Goal: Information Seeking & Learning: Learn about a topic

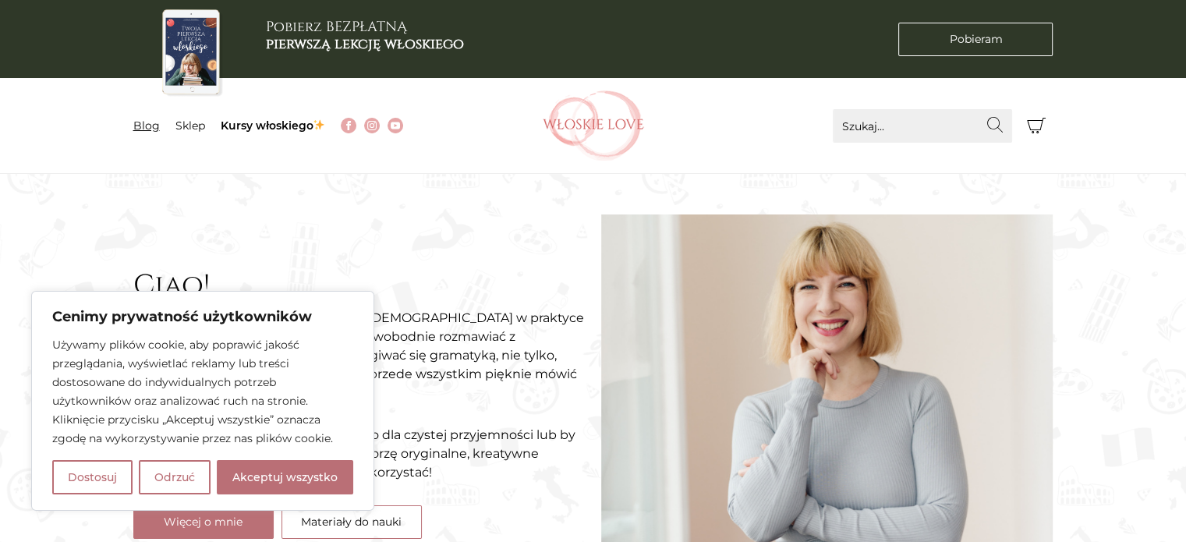
click at [147, 122] on link "Blog" at bounding box center [146, 126] width 27 height 14
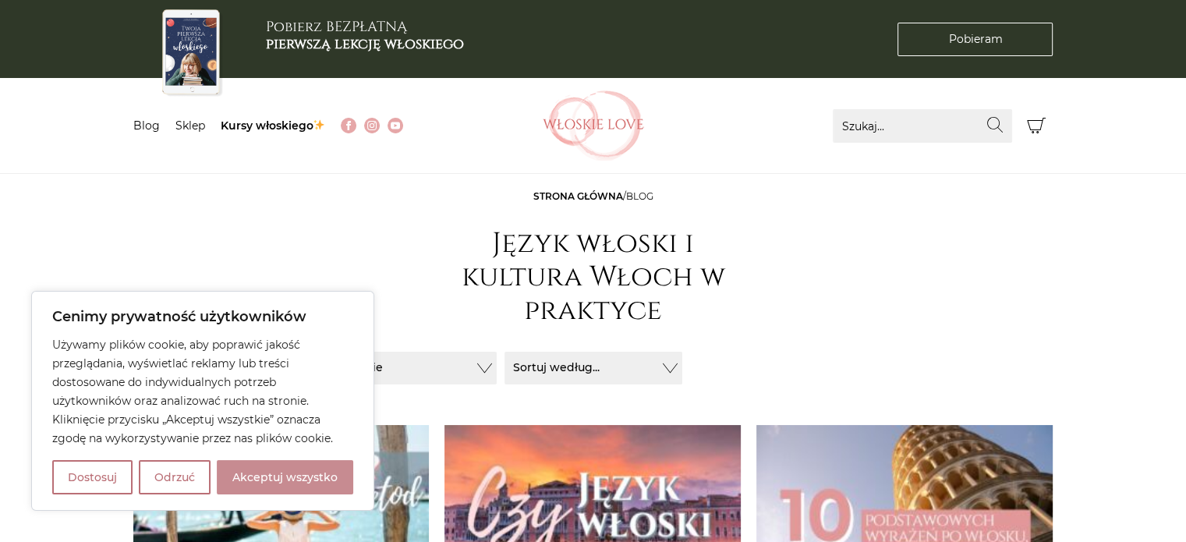
click at [309, 475] on button "Akceptuj wszystko" at bounding box center [285, 477] width 136 height 34
checkbox input "true"
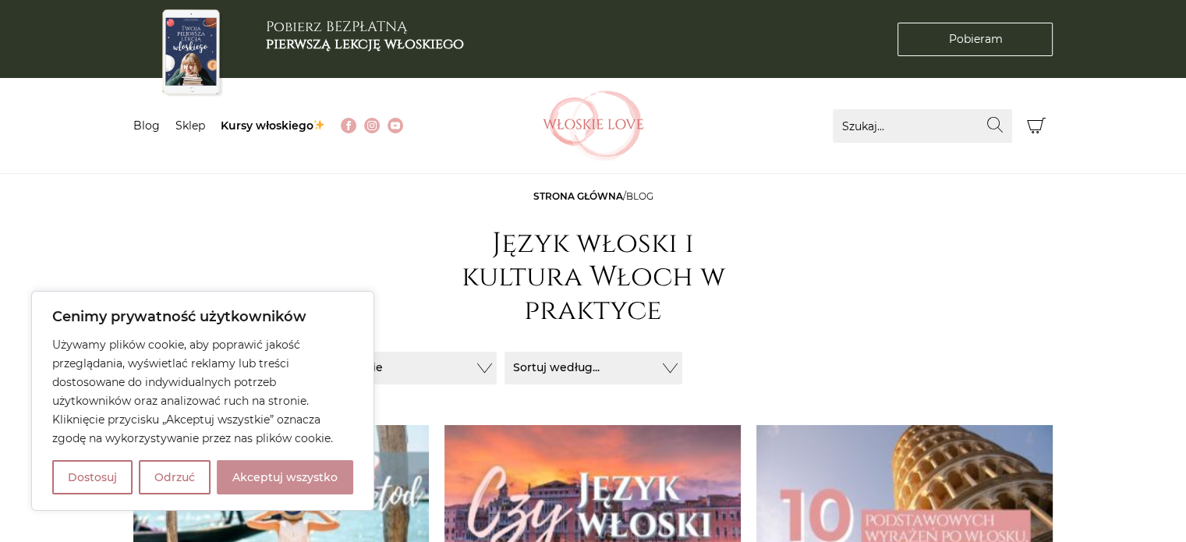
checkbox input "true"
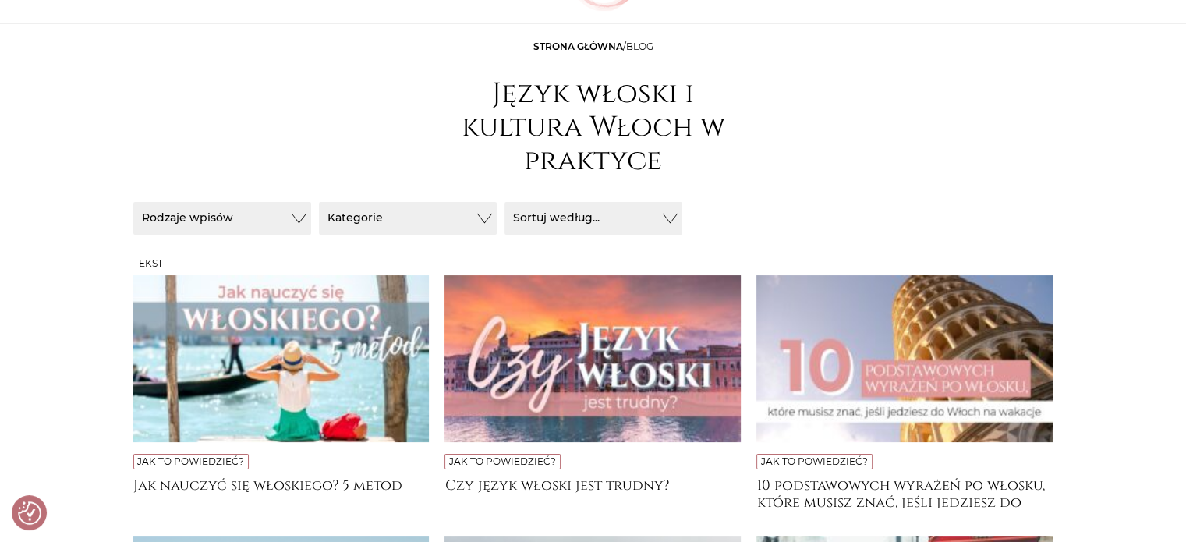
scroll to position [156, 0]
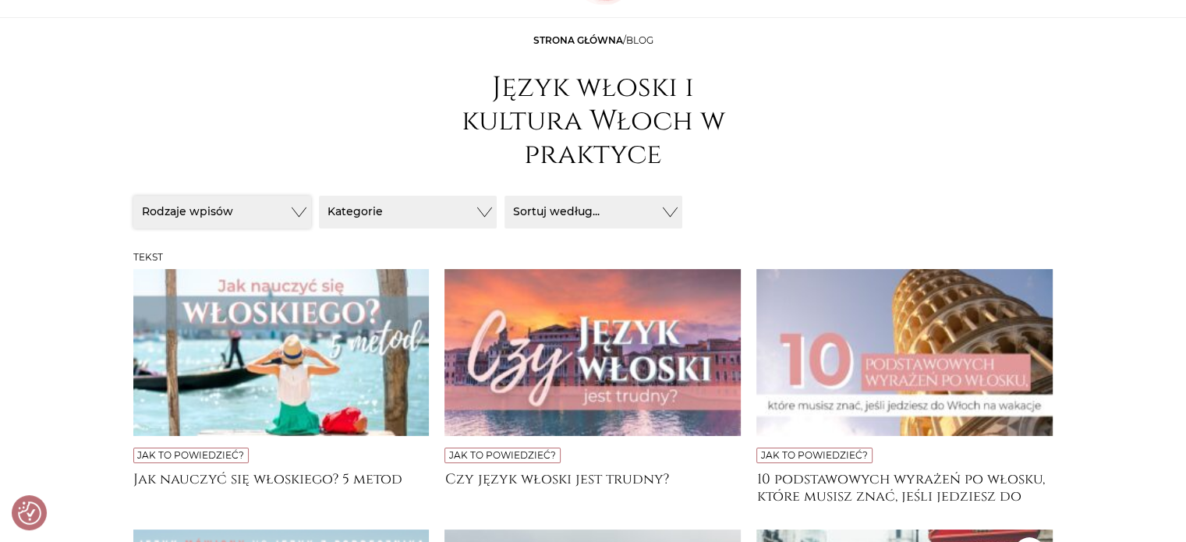
click at [293, 214] on button "Rodzaje wpisów" at bounding box center [222, 212] width 178 height 33
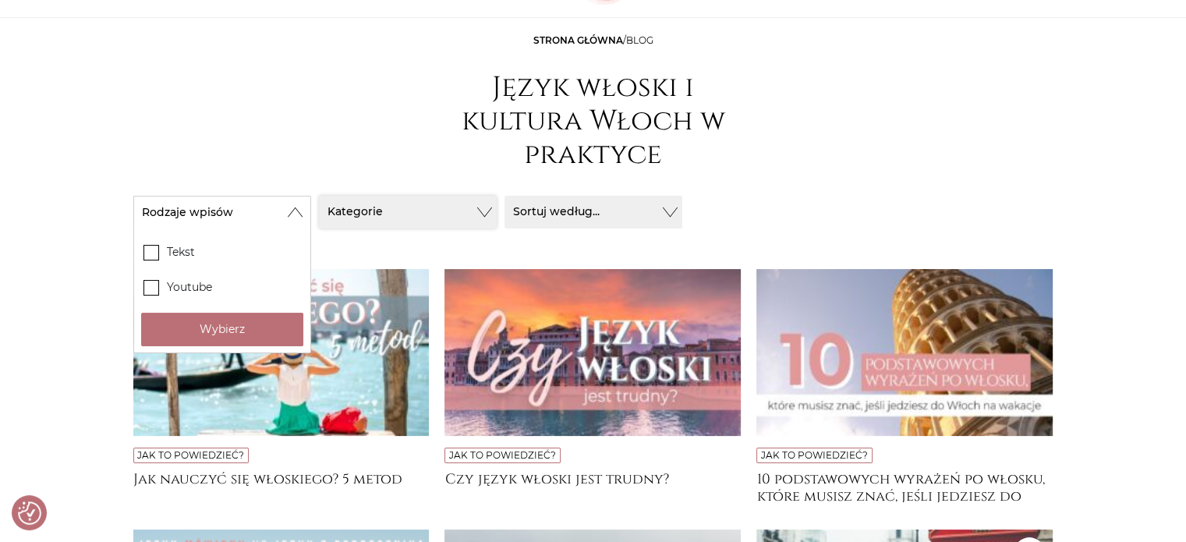
click at [311, 210] on button "Kategorie" at bounding box center [222, 212] width 178 height 33
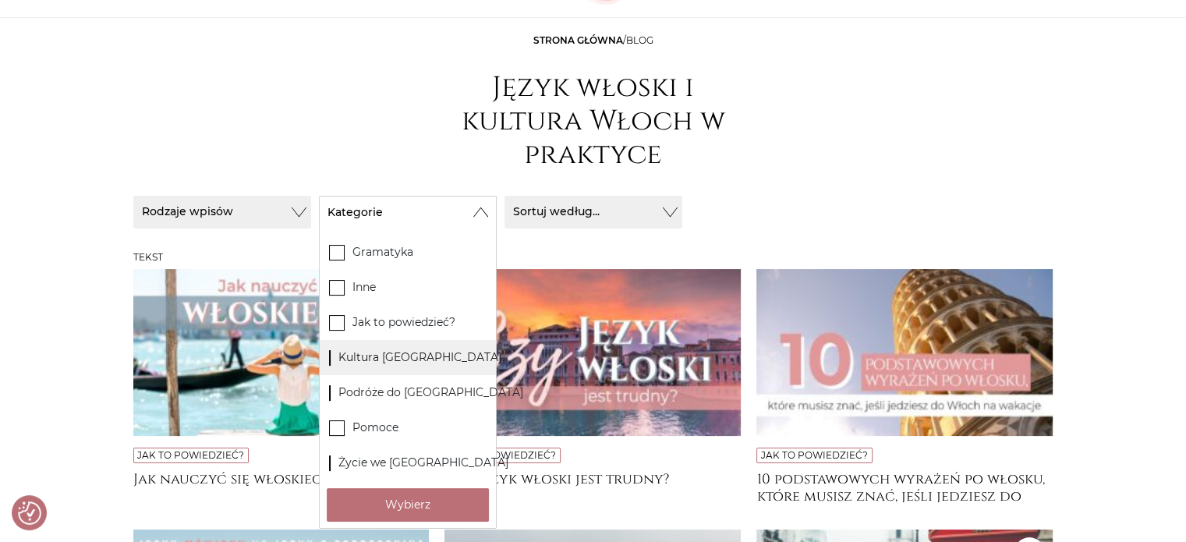
click at [427, 357] on label "Kultura Włoch" at bounding box center [408, 357] width 176 height 35
click at [0, 0] on input "Kultura Włoch" at bounding box center [0, 0] width 0 height 0
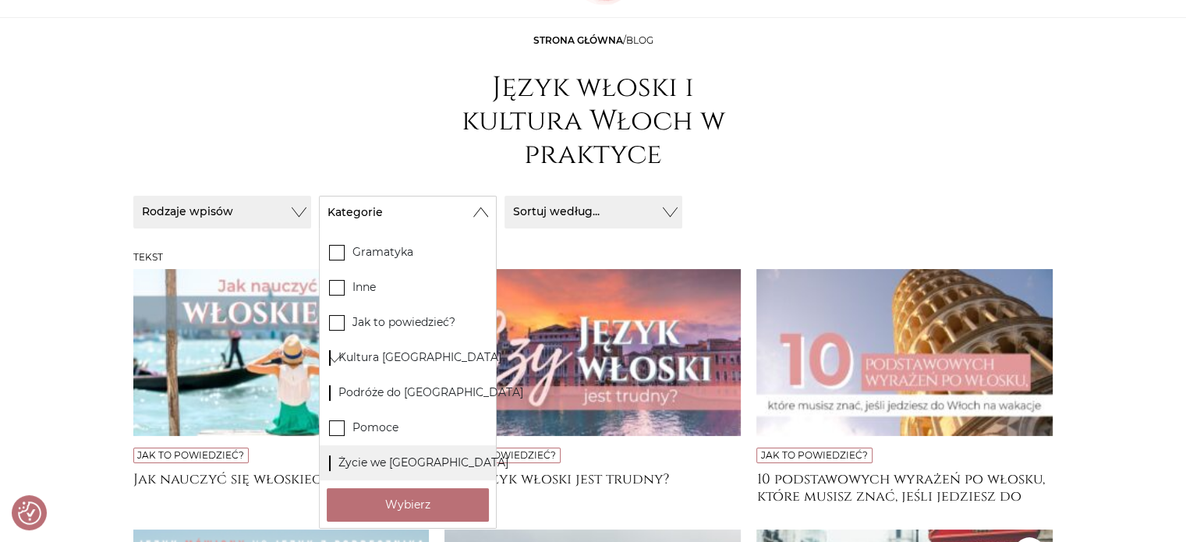
click at [344, 465] on label "Życie we Włoszech" at bounding box center [408, 462] width 176 height 35
click at [0, 0] on input "Życie we Włoszech" at bounding box center [0, 0] width 0 height 0
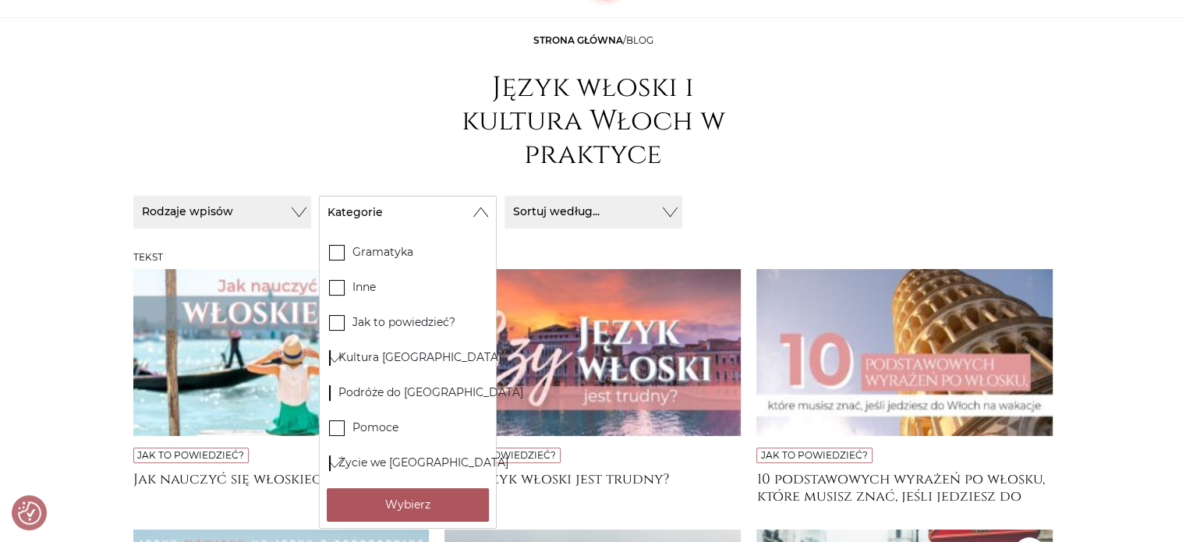
click at [371, 508] on button "Wybierz" at bounding box center [408, 505] width 162 height 34
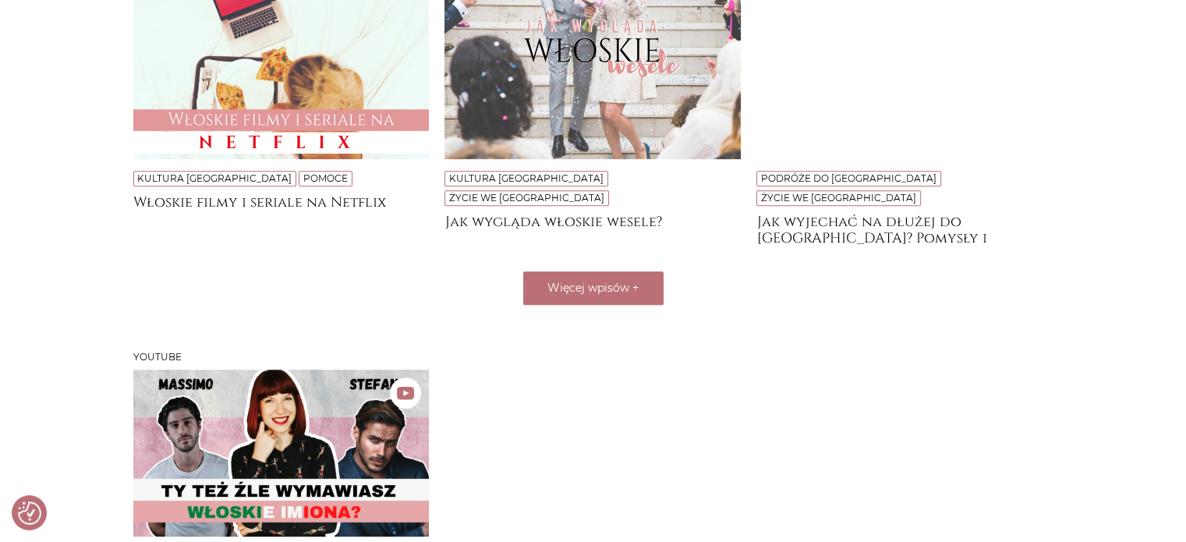
scroll to position [780, 0]
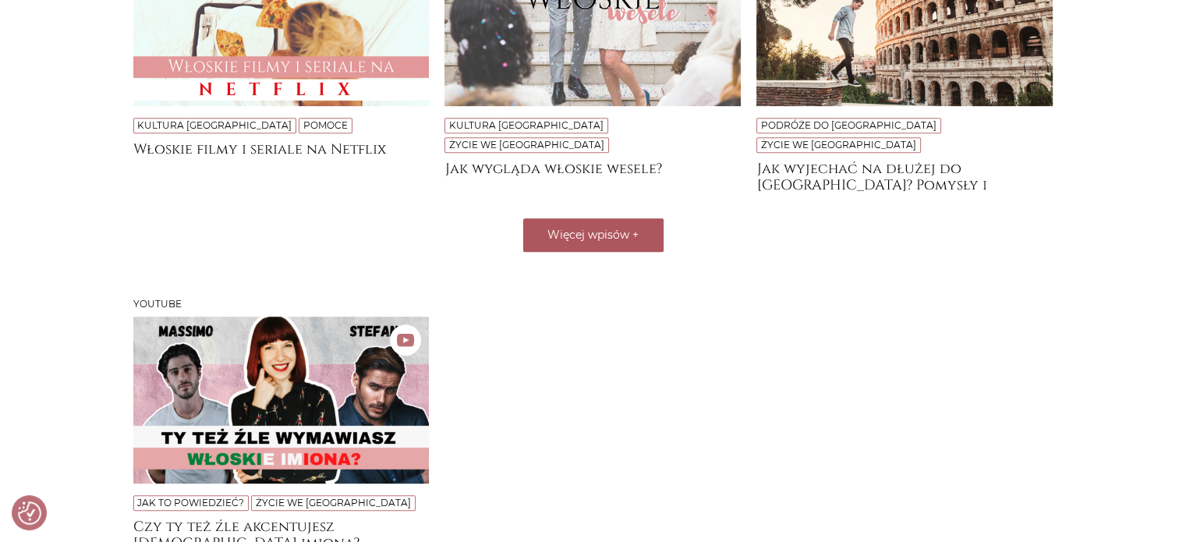
click at [647, 218] on button "Więcej wpisów +" at bounding box center [593, 235] width 140 height 34
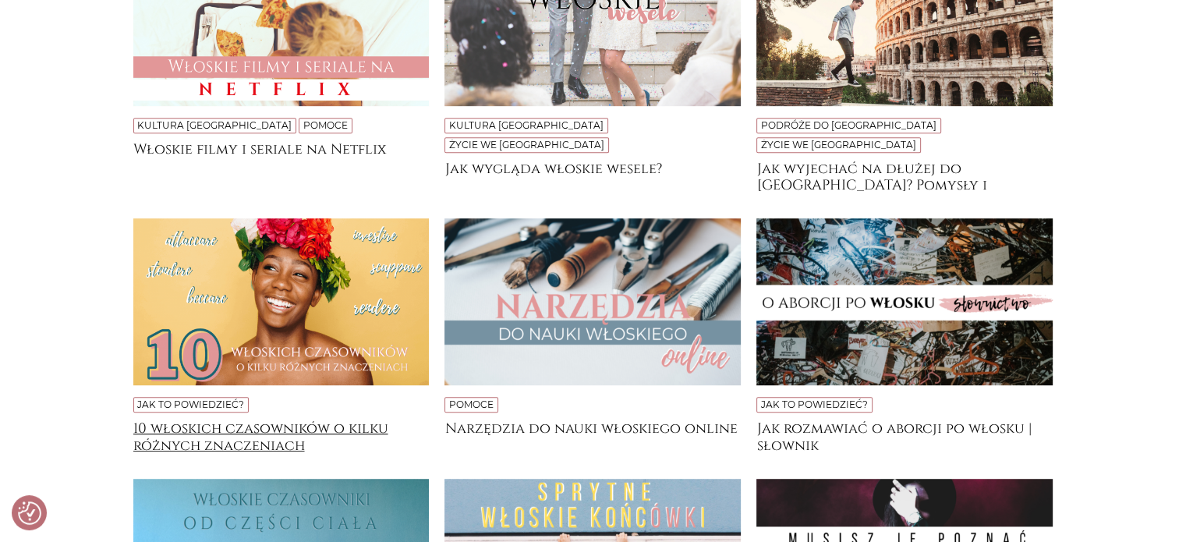
click at [172, 420] on h4 "10 włoskich czasowników o kilku różnych znaczeniach" at bounding box center [281, 435] width 296 height 31
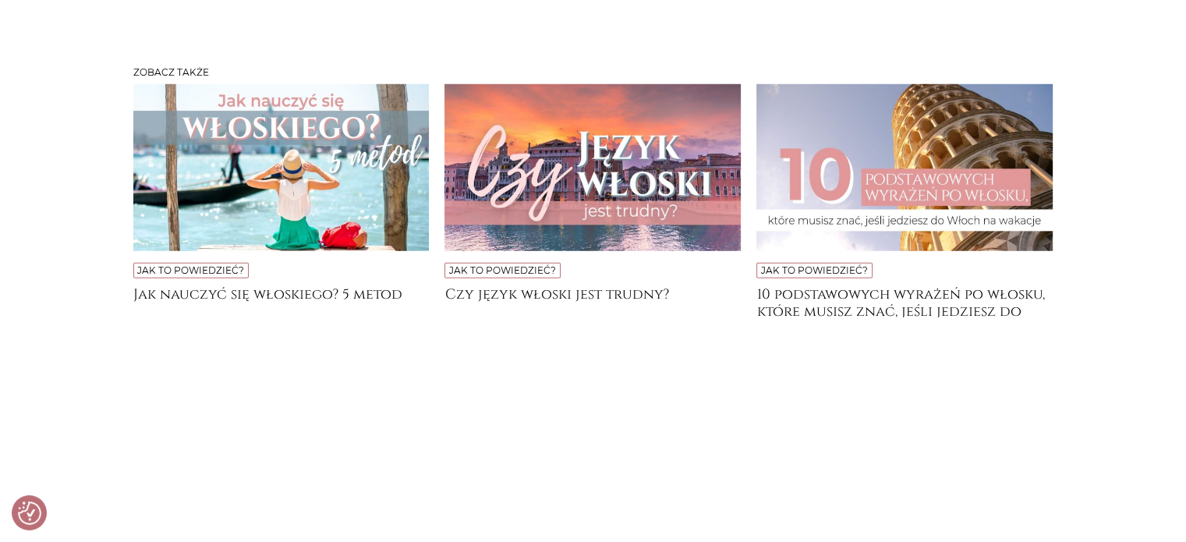
scroll to position [4523, 0]
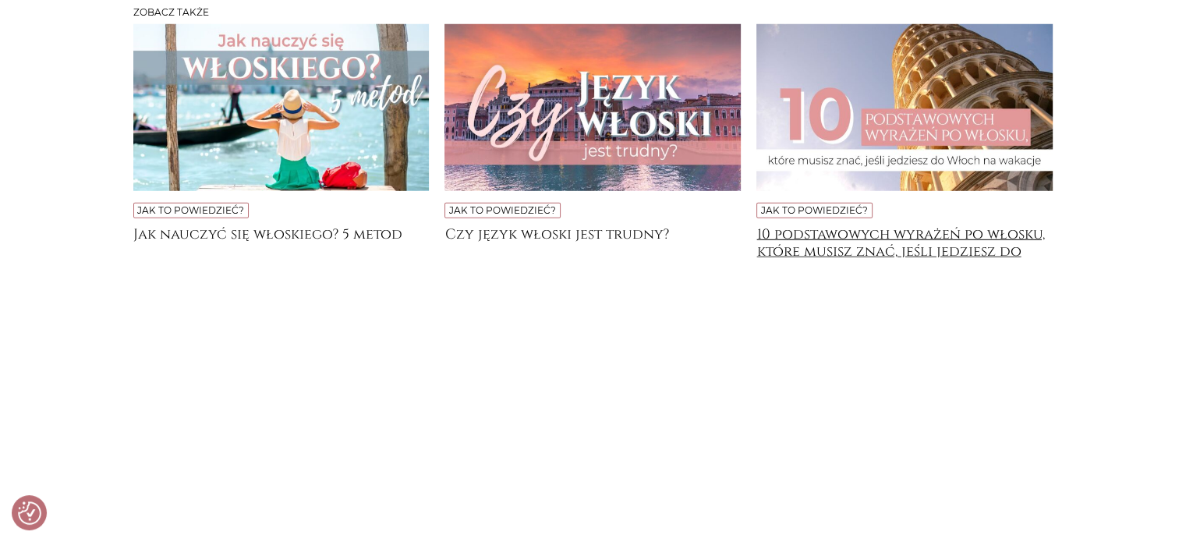
click at [850, 226] on h4 "10 podstawowych wyrażeń po włosku, które musisz znać, jeśli jedziesz do [GEOGRA…" at bounding box center [905, 241] width 296 height 31
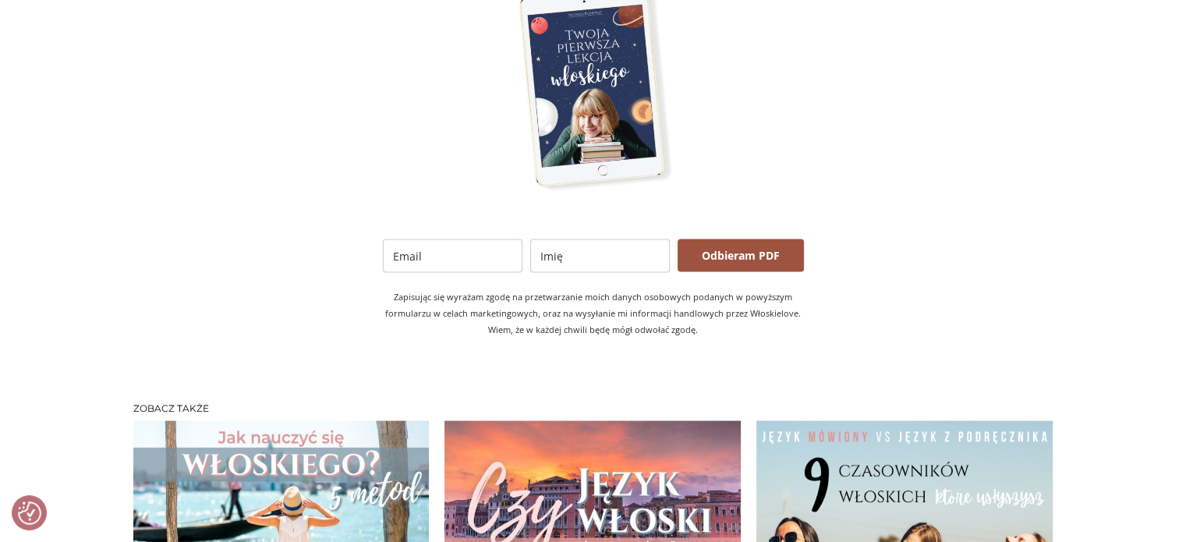
scroll to position [3120, 0]
